Goal: Information Seeking & Learning: Understand process/instructions

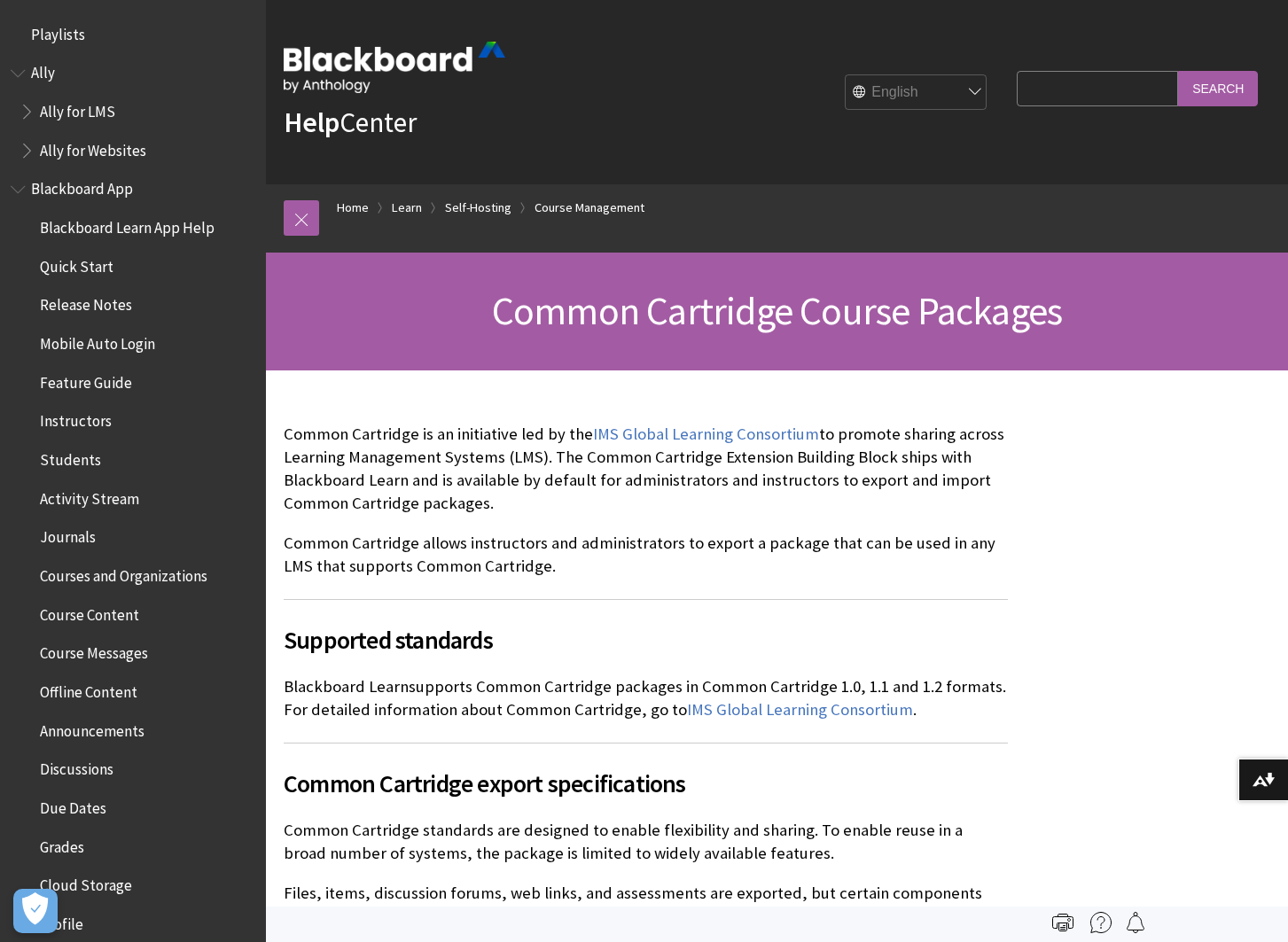
scroll to position [2312, 0]
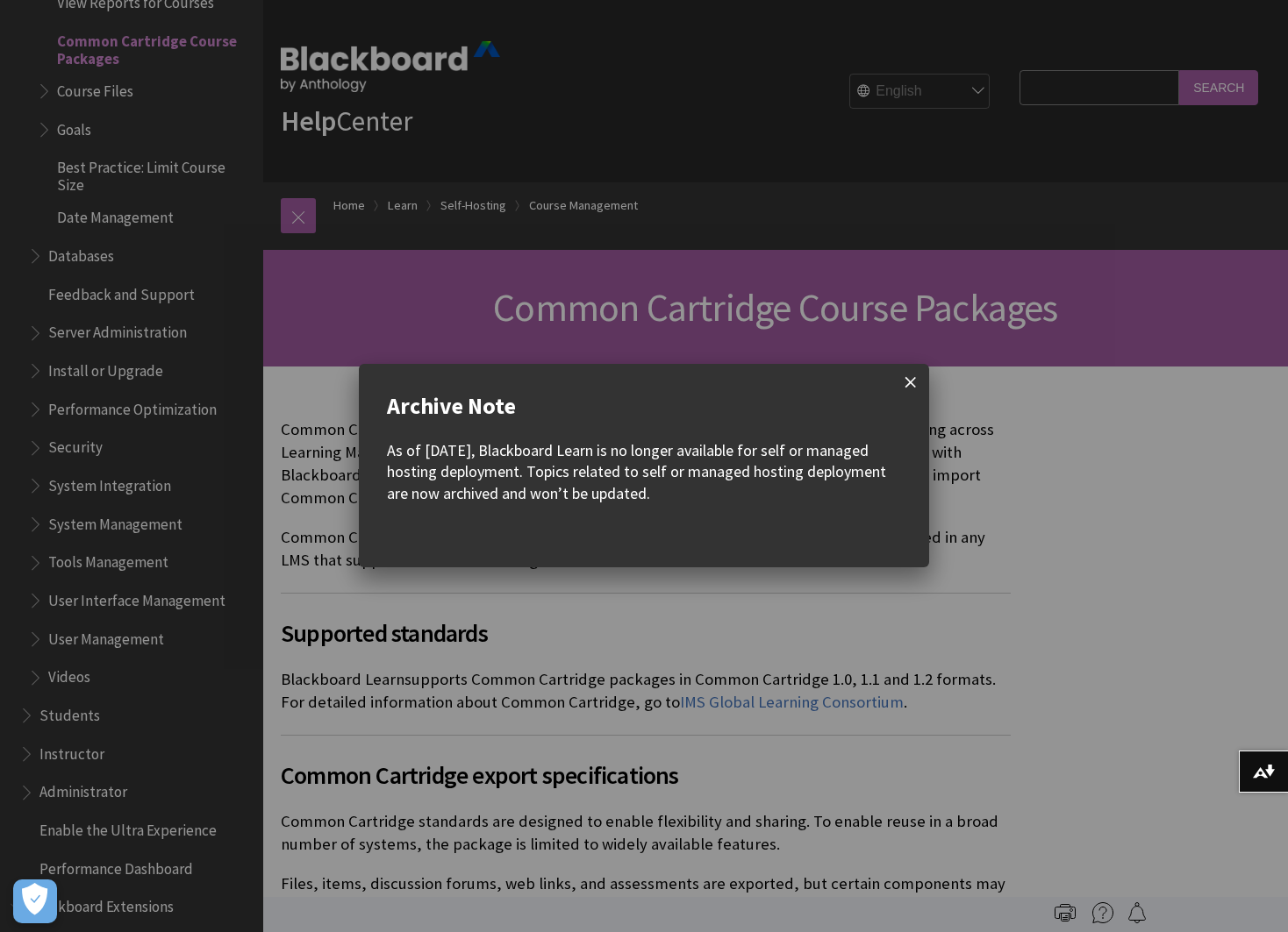
click at [907, 378] on span at bounding box center [910, 381] width 36 height 36
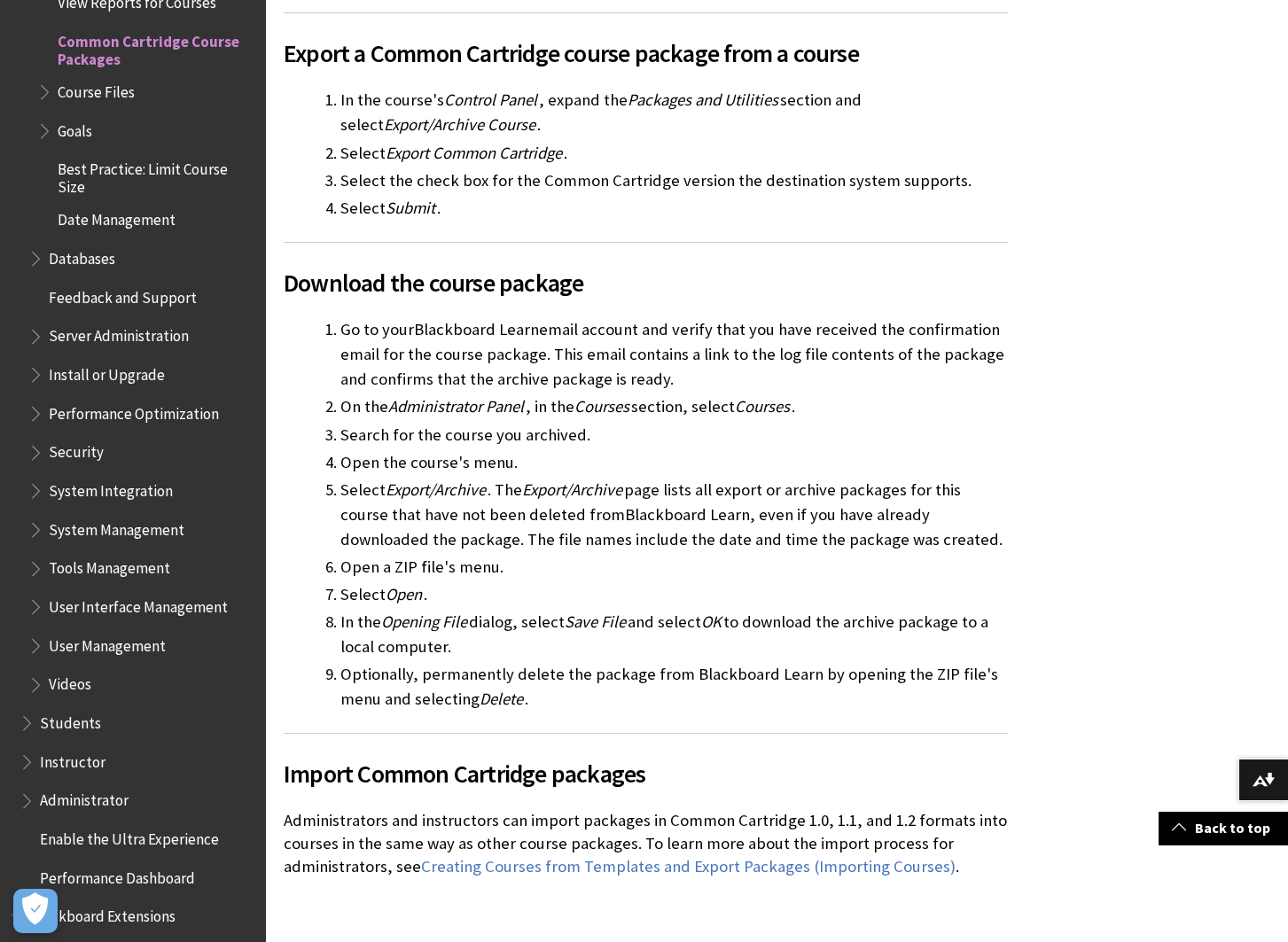
scroll to position [4344, 0]
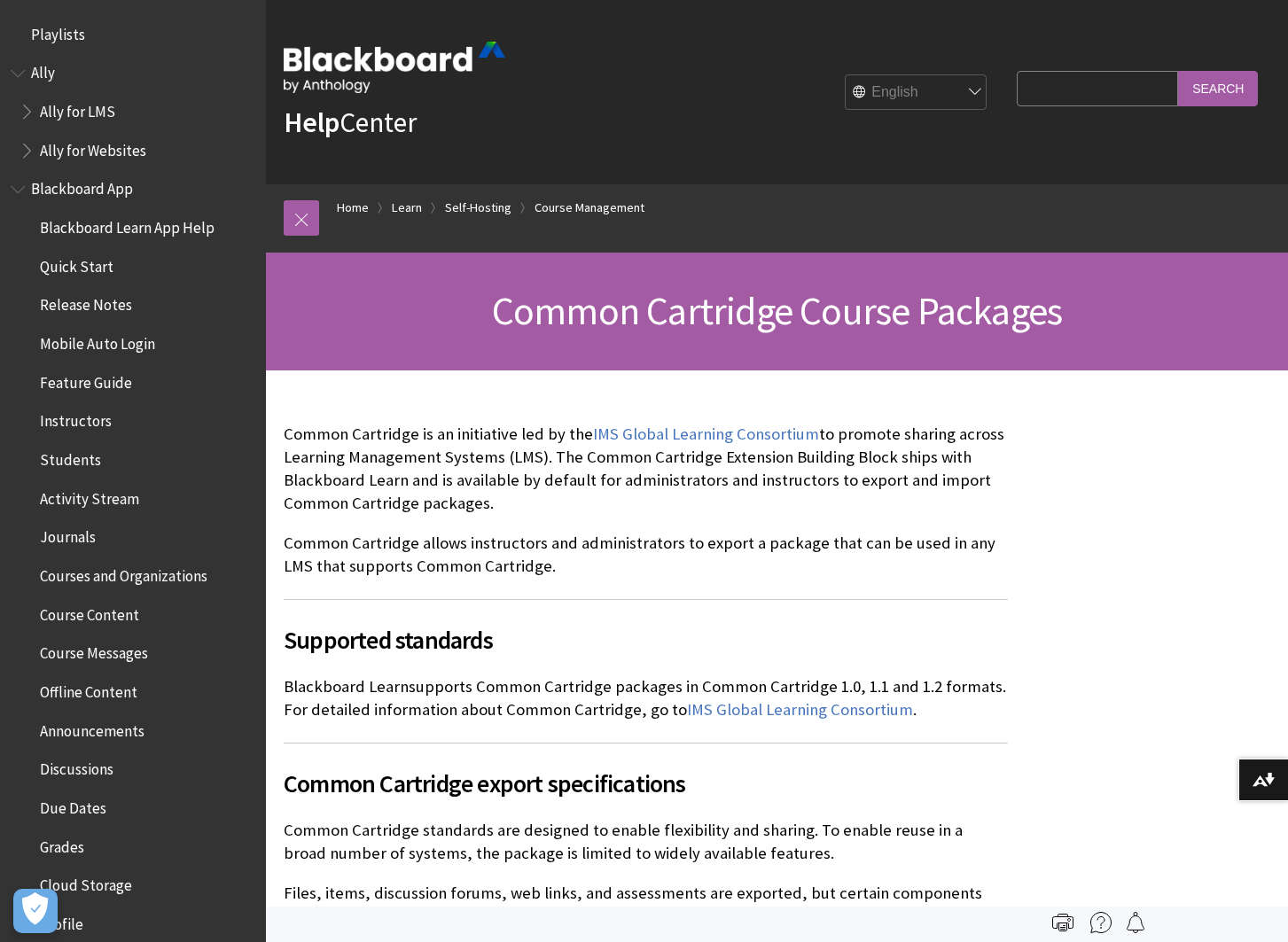
scroll to position [2312, 0]
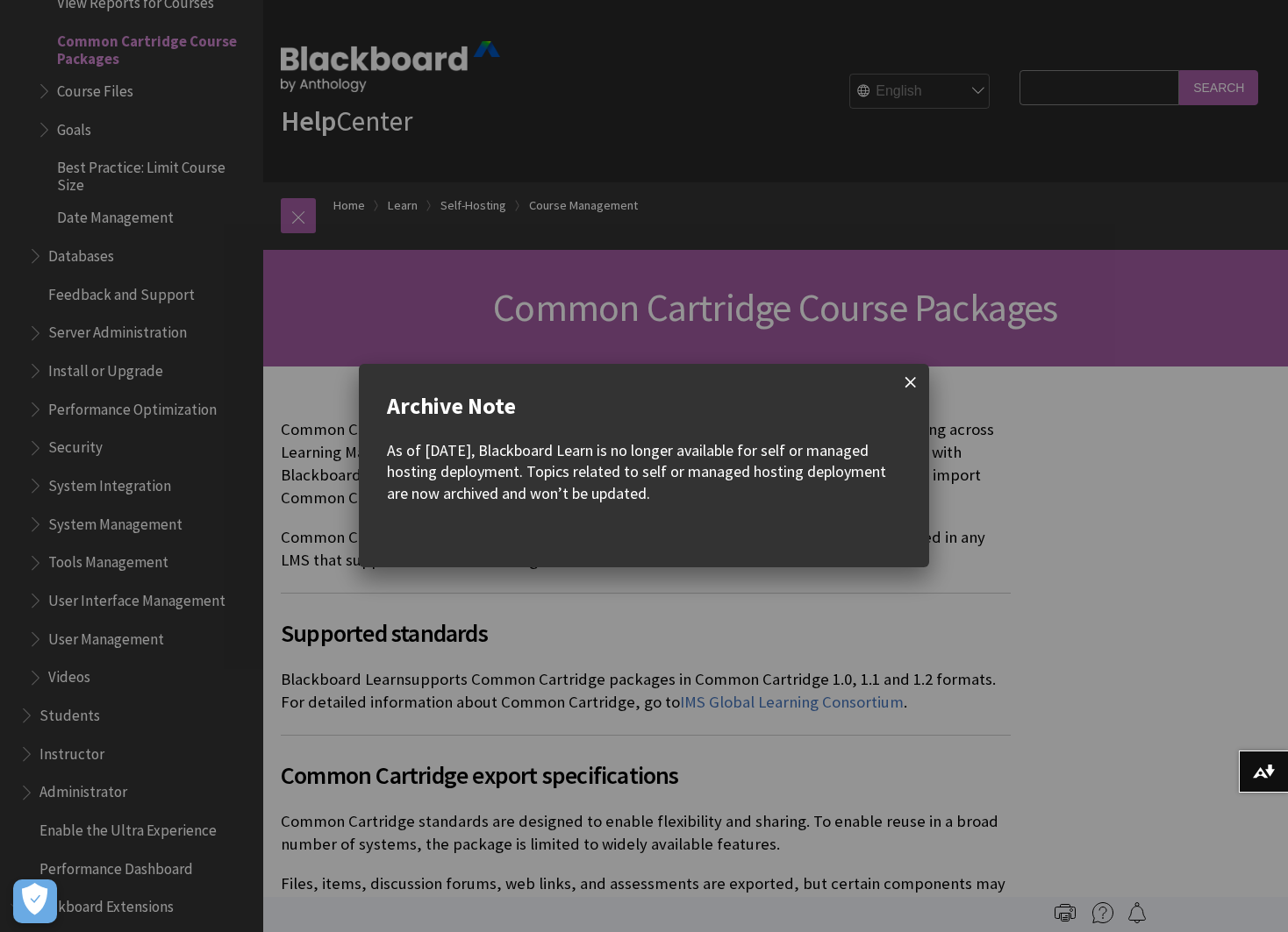
click at [910, 382] on span at bounding box center [910, 381] width 36 height 36
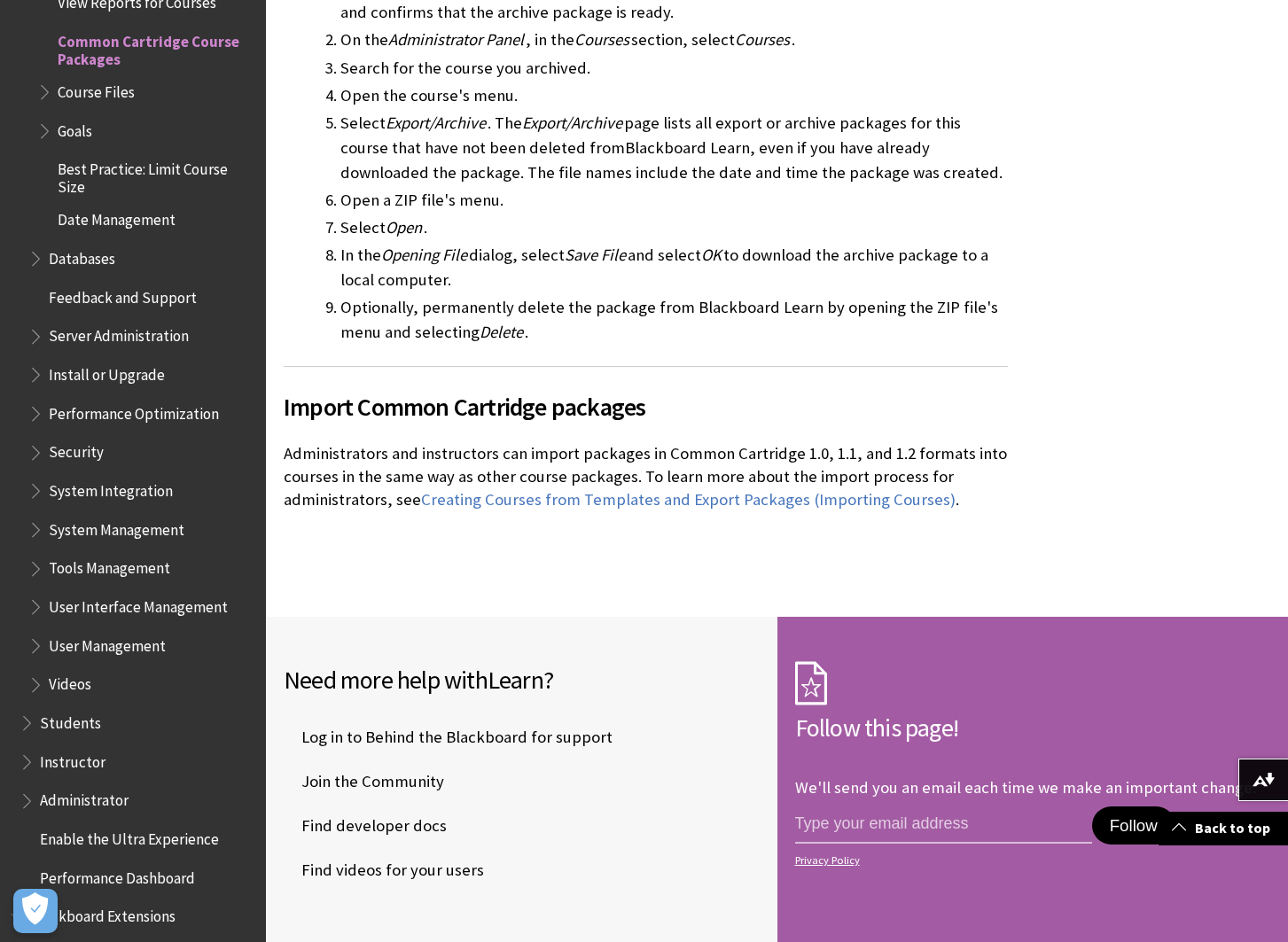
scroll to position [4432, 0]
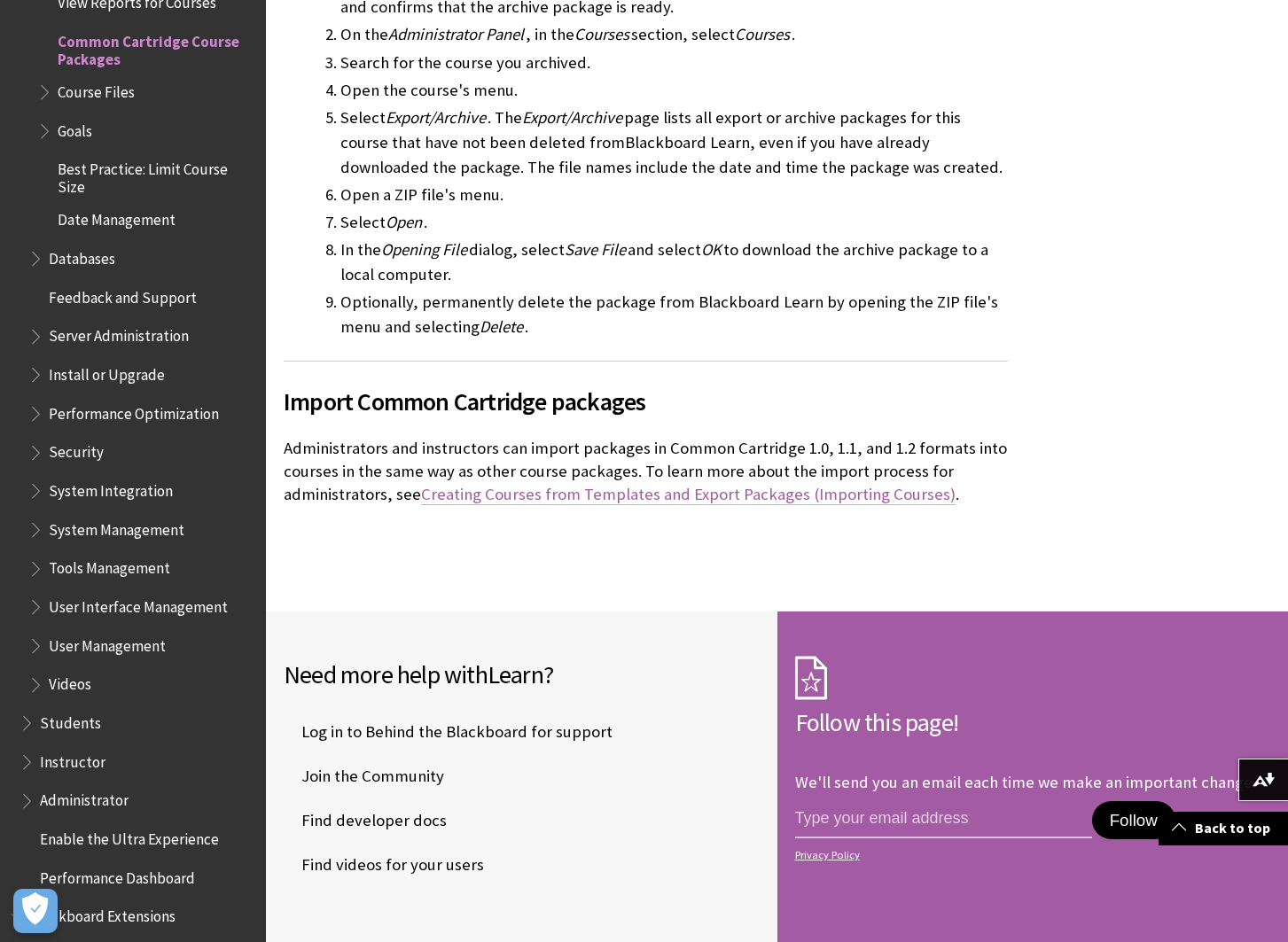
click at [475, 484] on link "Creating Courses from Templates and Export Packages (Importing Courses)" at bounding box center [688, 494] width 535 height 21
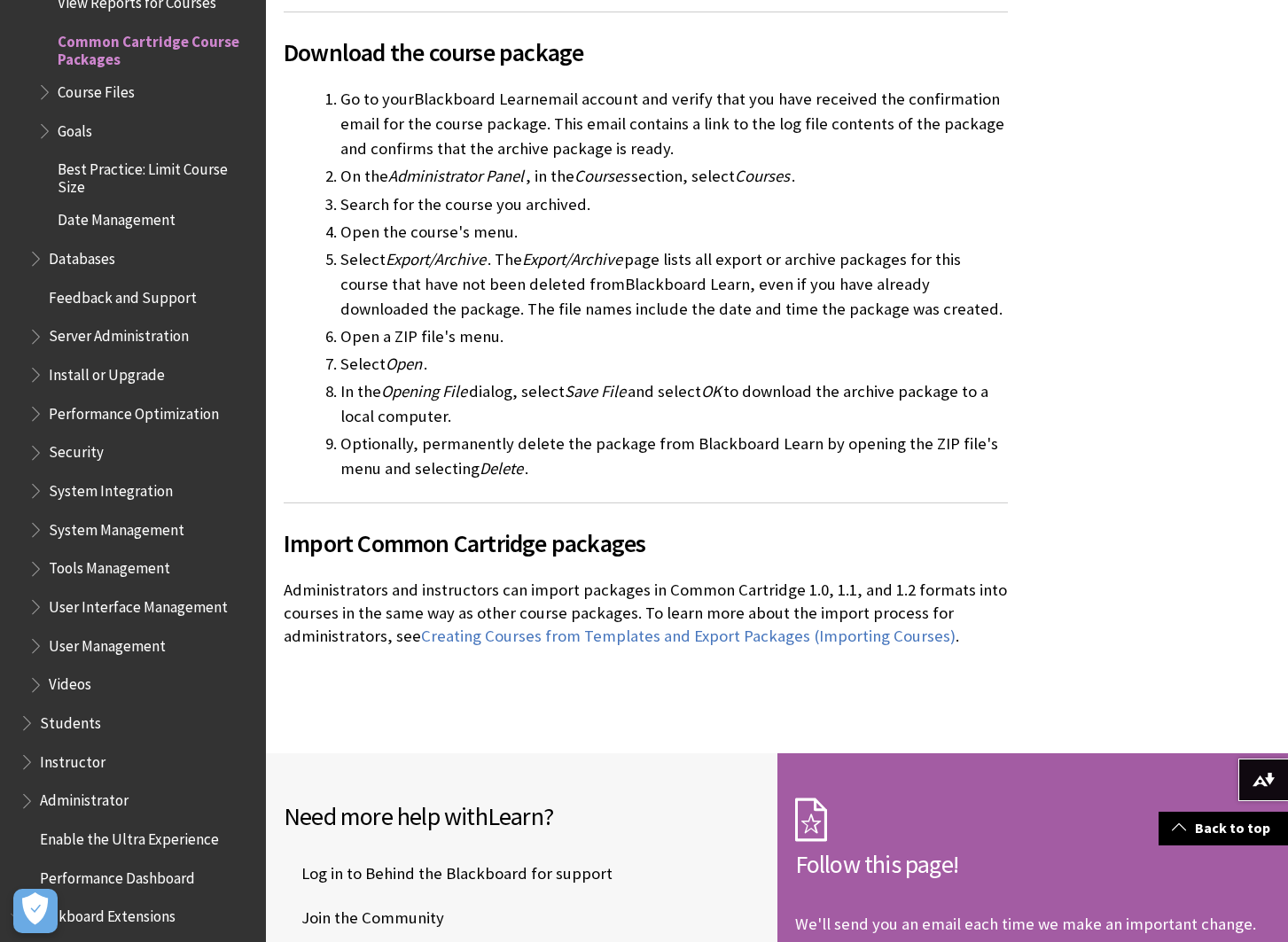
scroll to position [4078, 0]
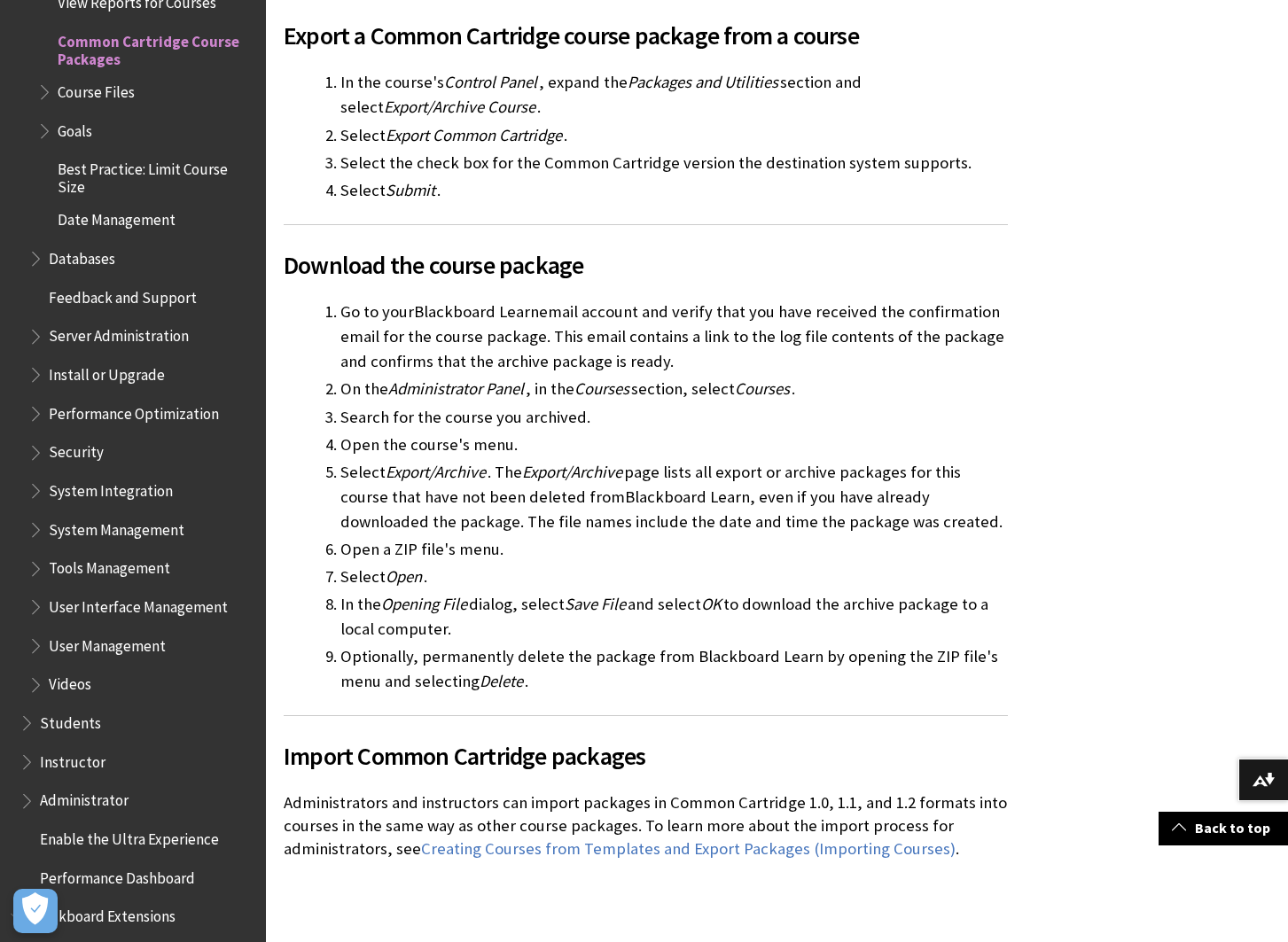
click at [794, 838] on link "Creating Courses from Templates and Export Packages (Importing Courses)" at bounding box center [688, 848] width 535 height 21
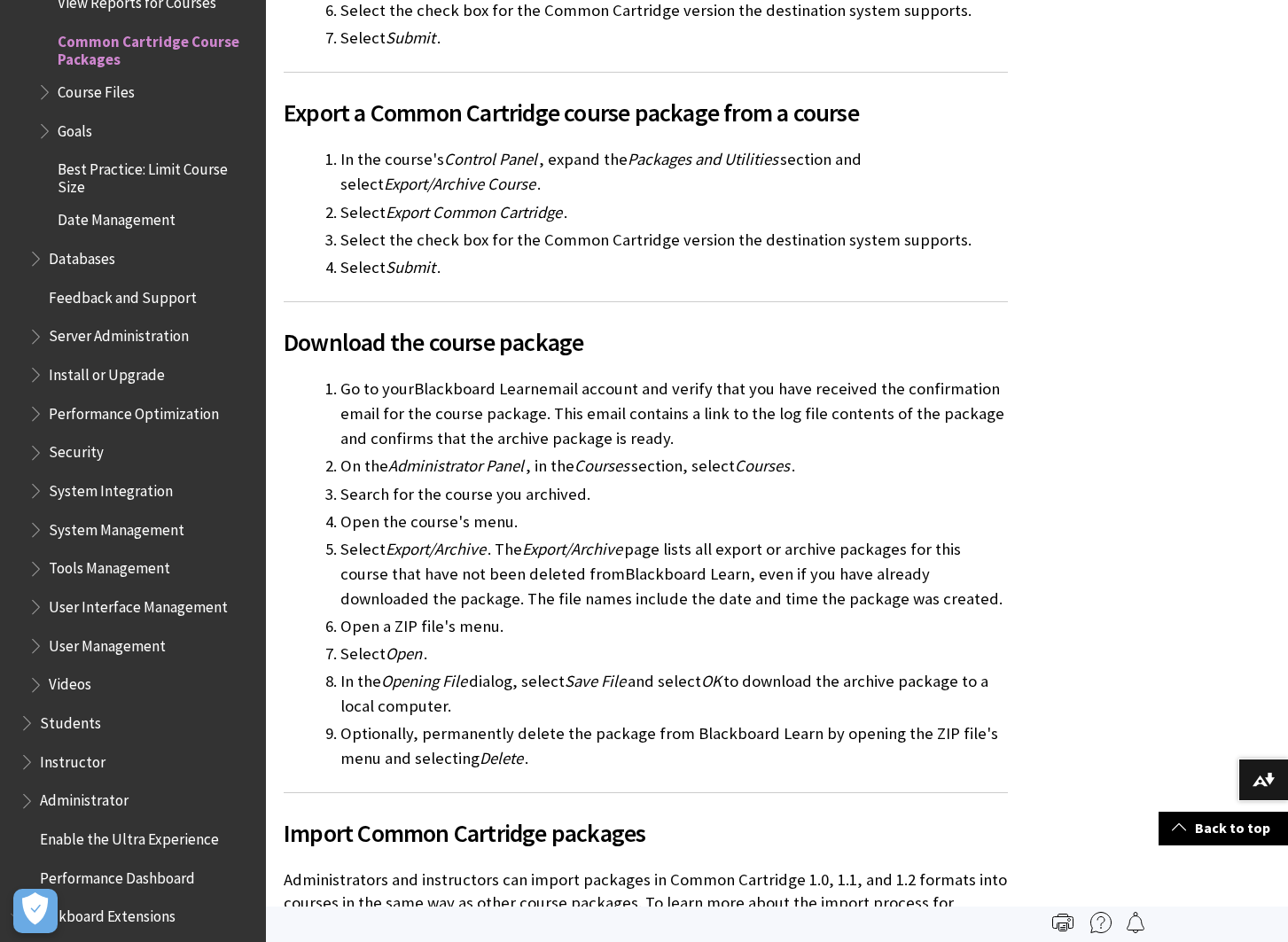
scroll to position [3989, 0]
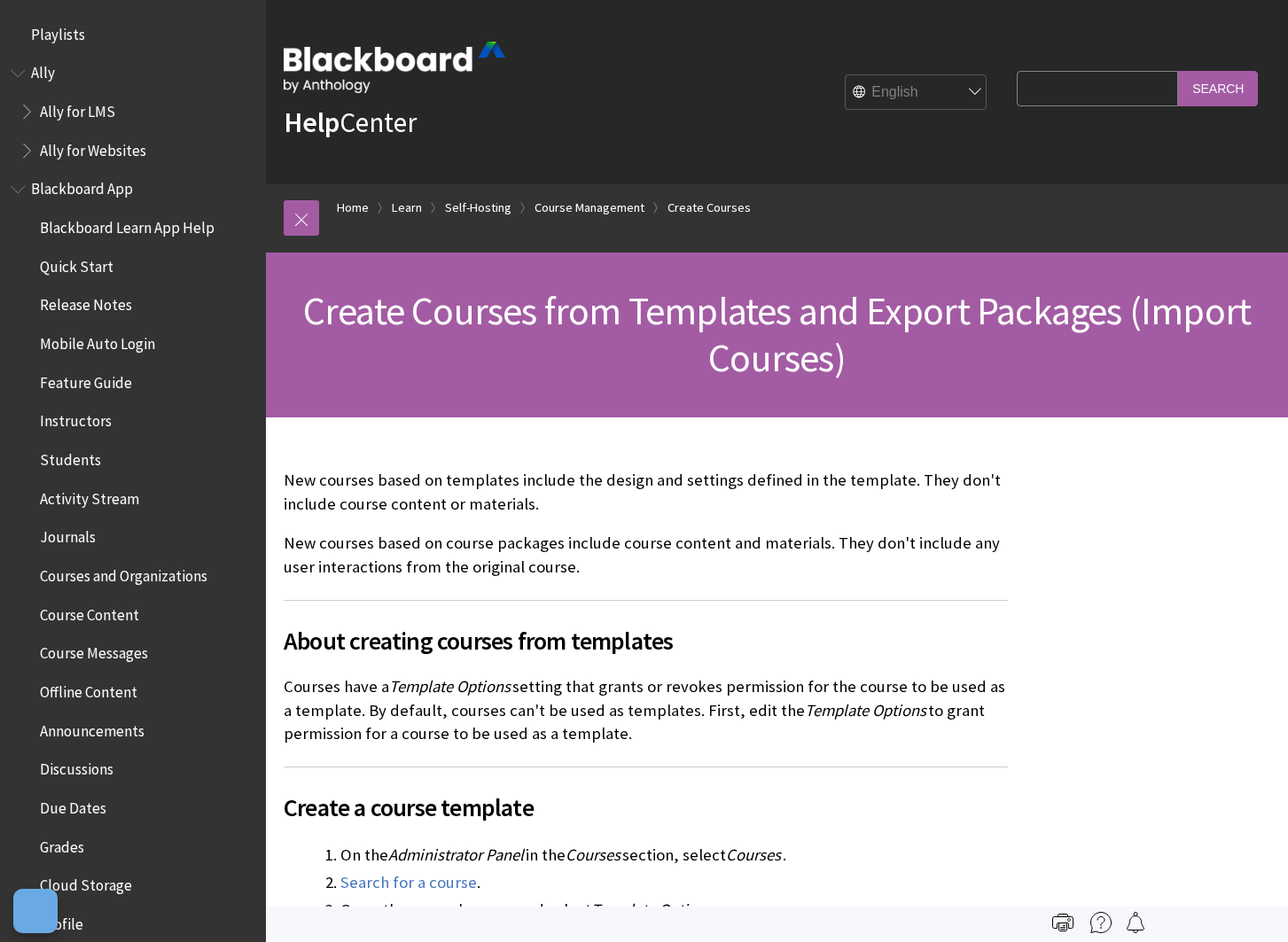
scroll to position [2363, 0]
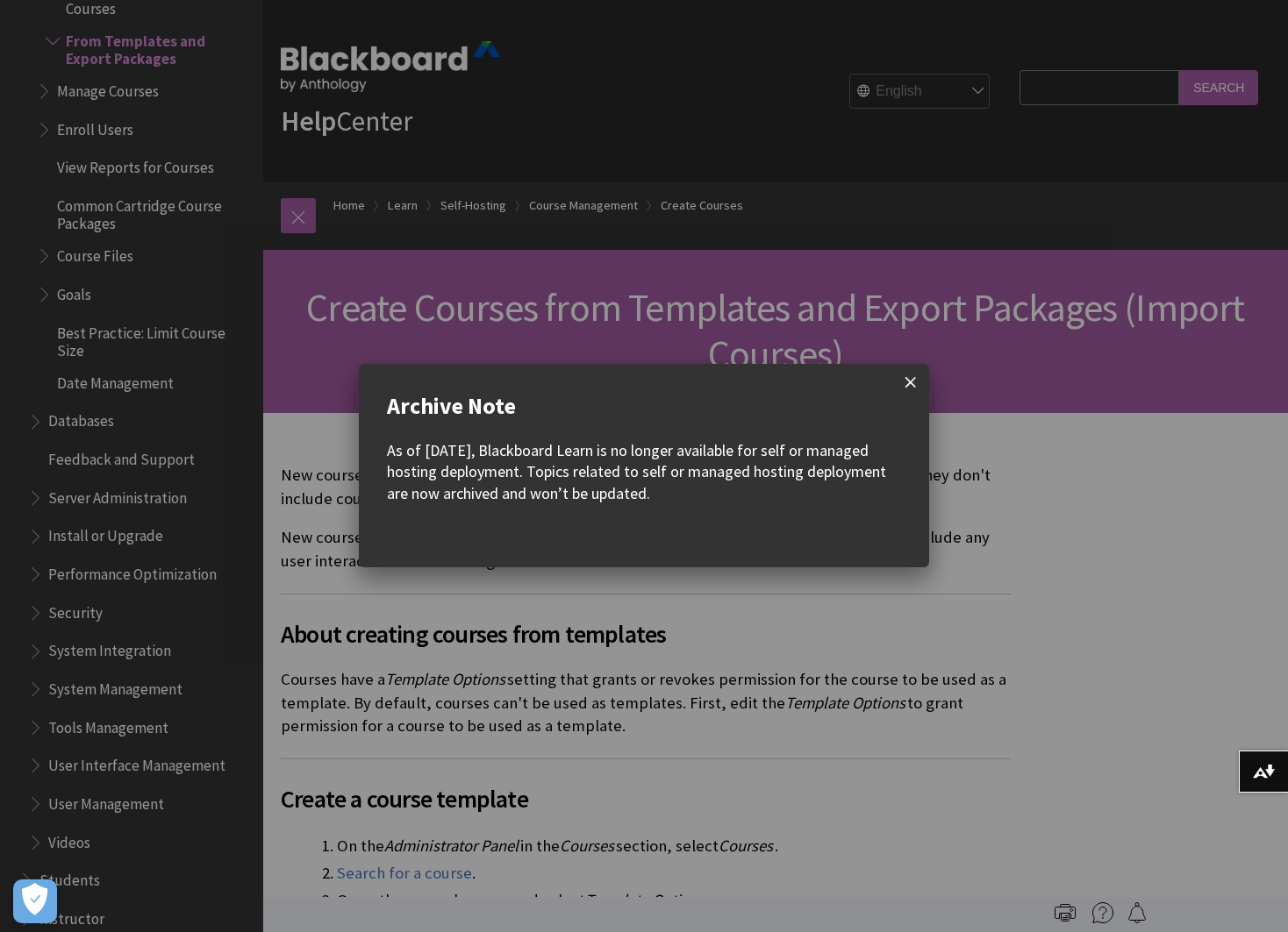
click at [915, 384] on span at bounding box center [910, 381] width 36 height 36
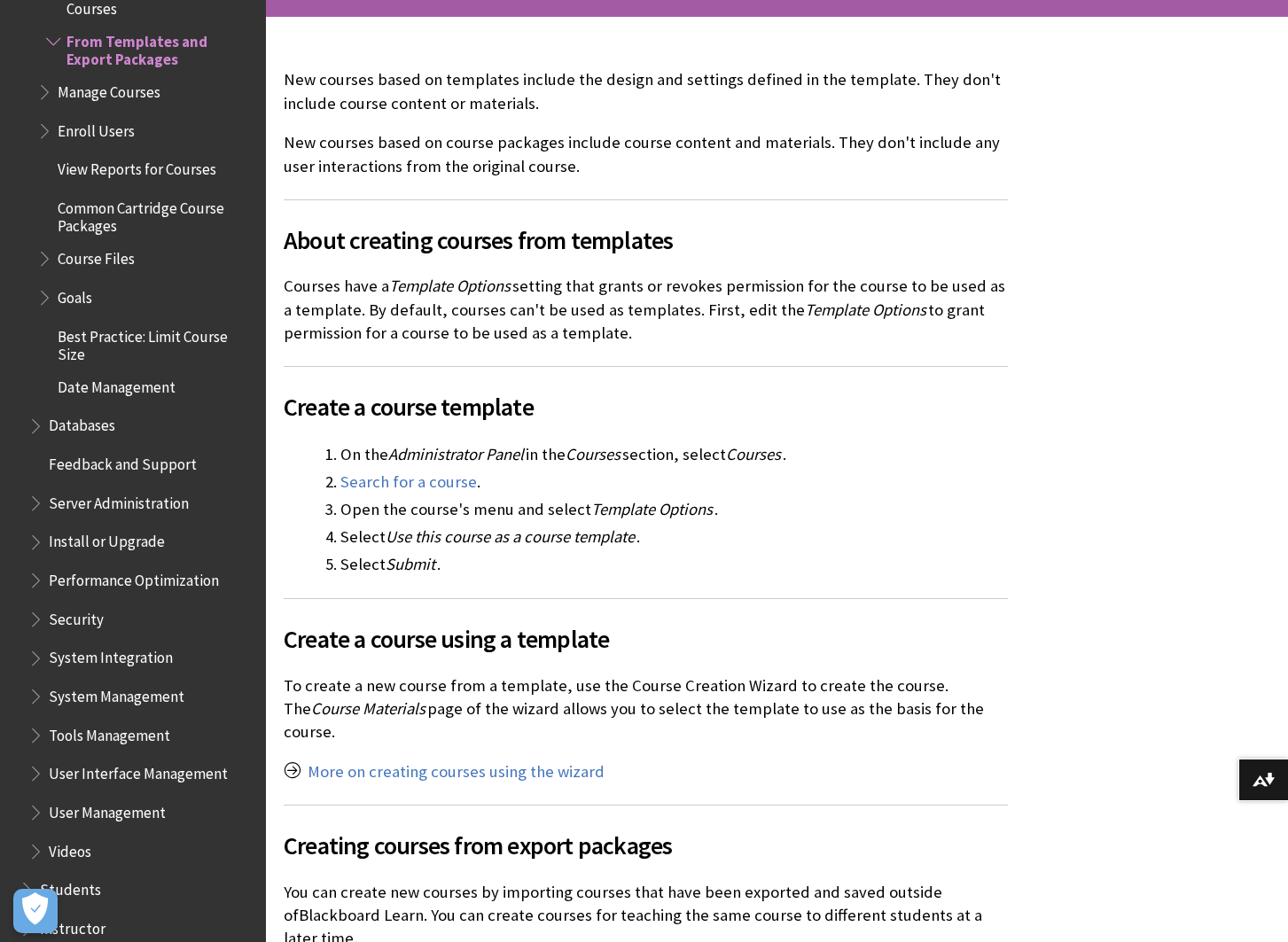
scroll to position [443, 0]
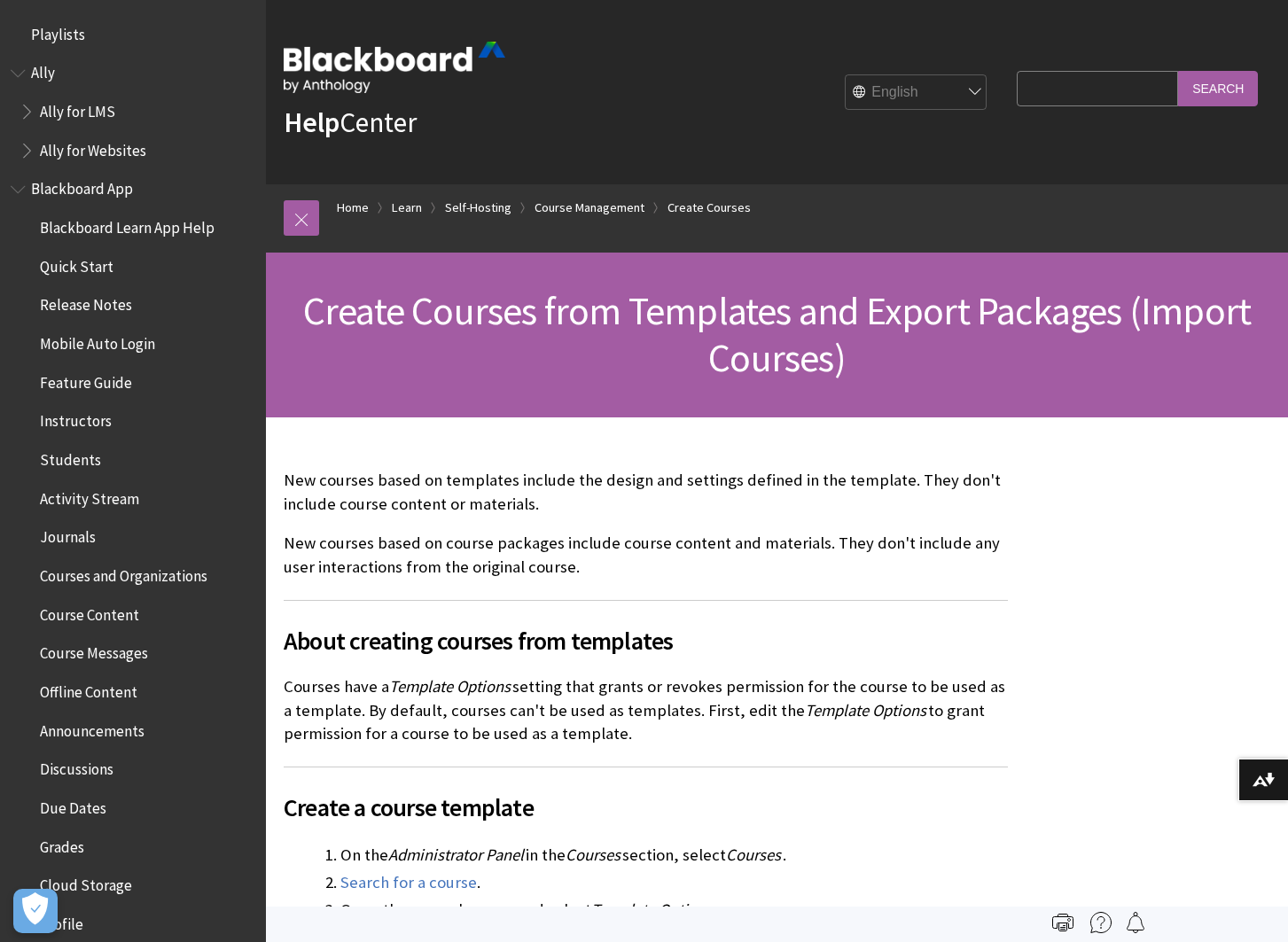
scroll to position [2363, 0]
